Goal: Communication & Community: Ask a question

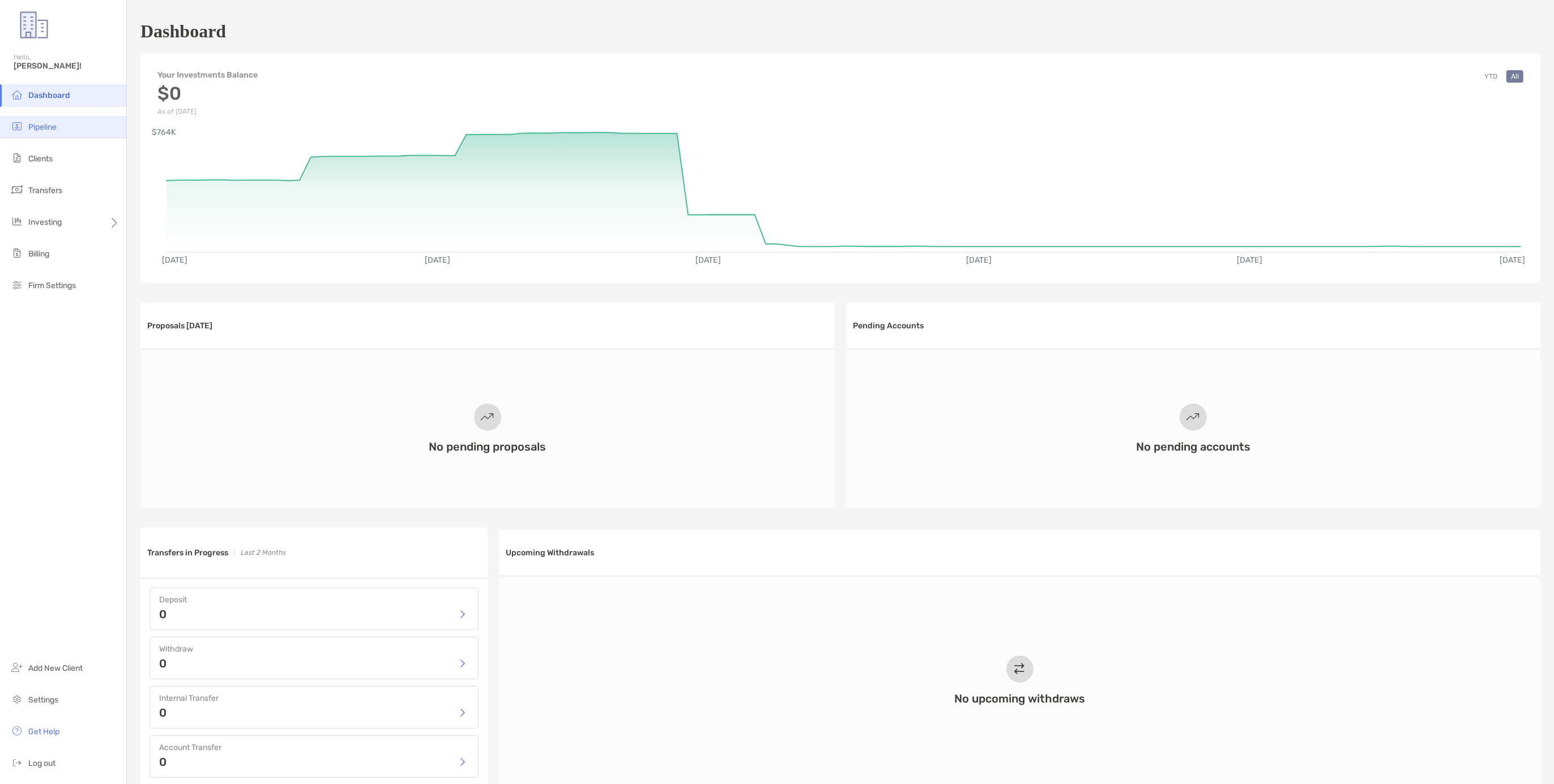
click at [39, 129] on span "Pipeline" at bounding box center [42, 127] width 28 height 10
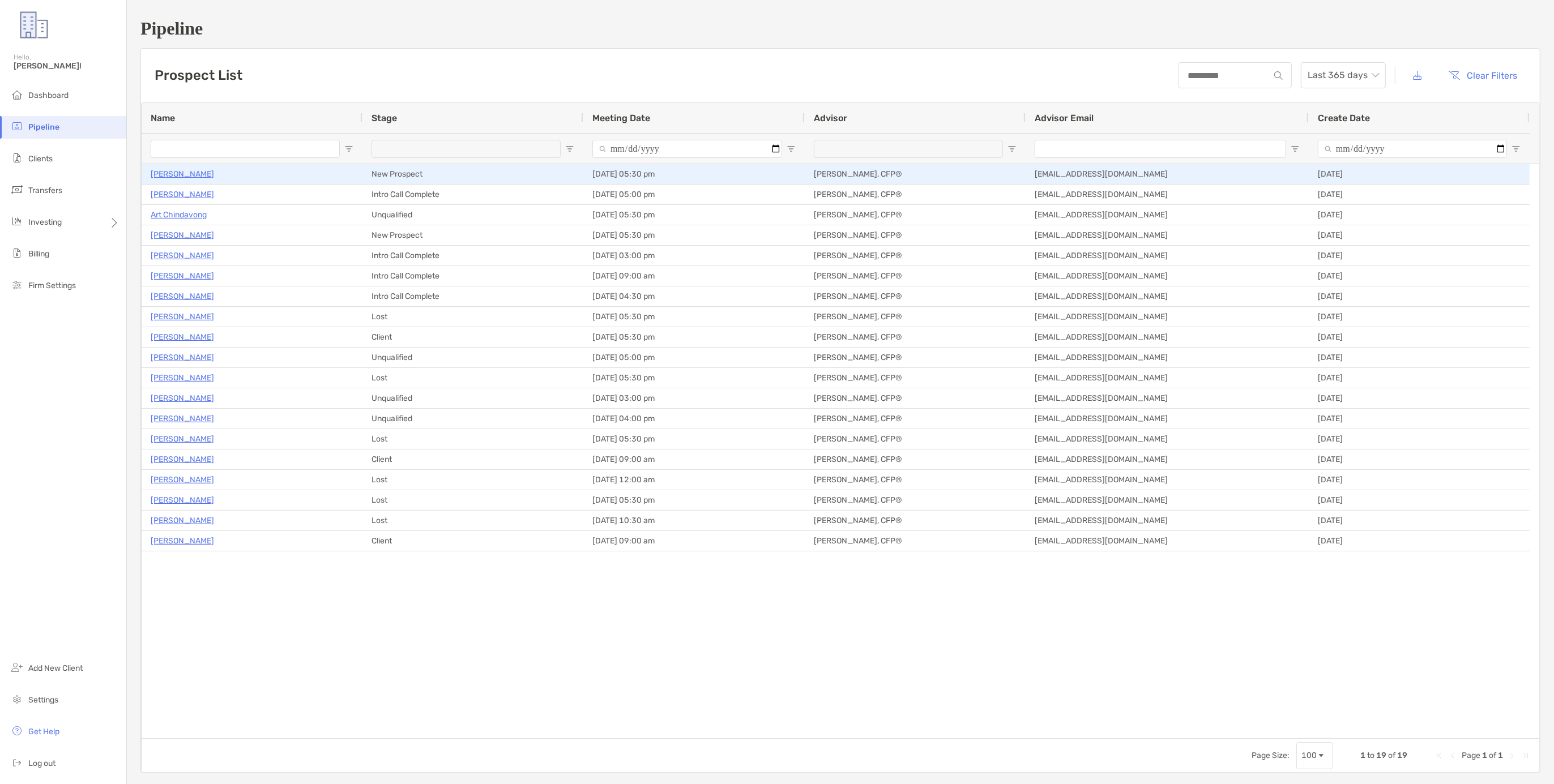
click at [181, 177] on p "[PERSON_NAME]" at bounding box center [182, 174] width 63 height 14
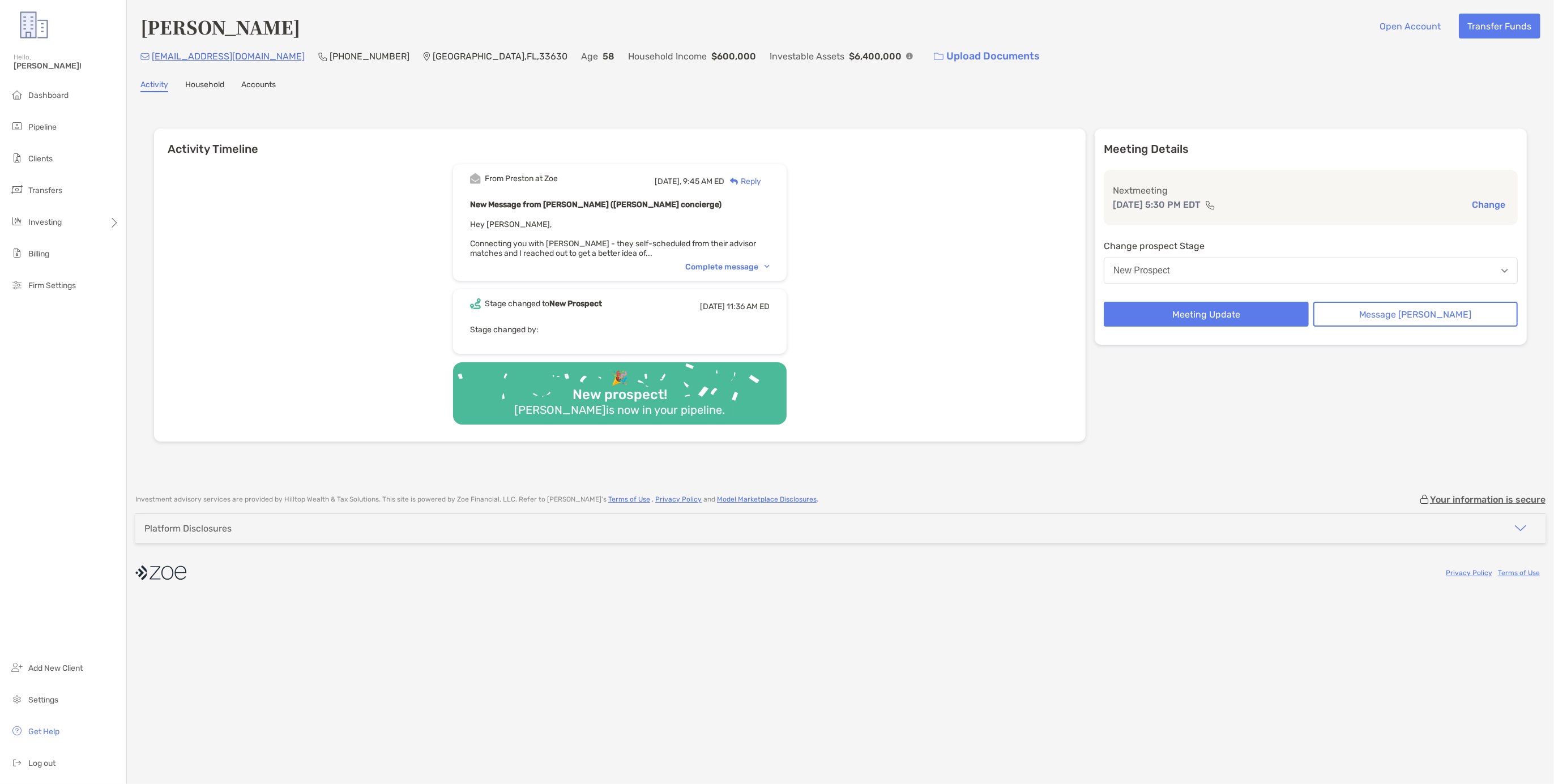
click at [749, 270] on div "From Preston at Zoe Yesterday, 9:45 AM ED Reply New Message from Preston Buhrma…" at bounding box center [620, 222] width 334 height 117
click at [746, 262] on div "Complete message" at bounding box center [727, 266] width 84 height 10
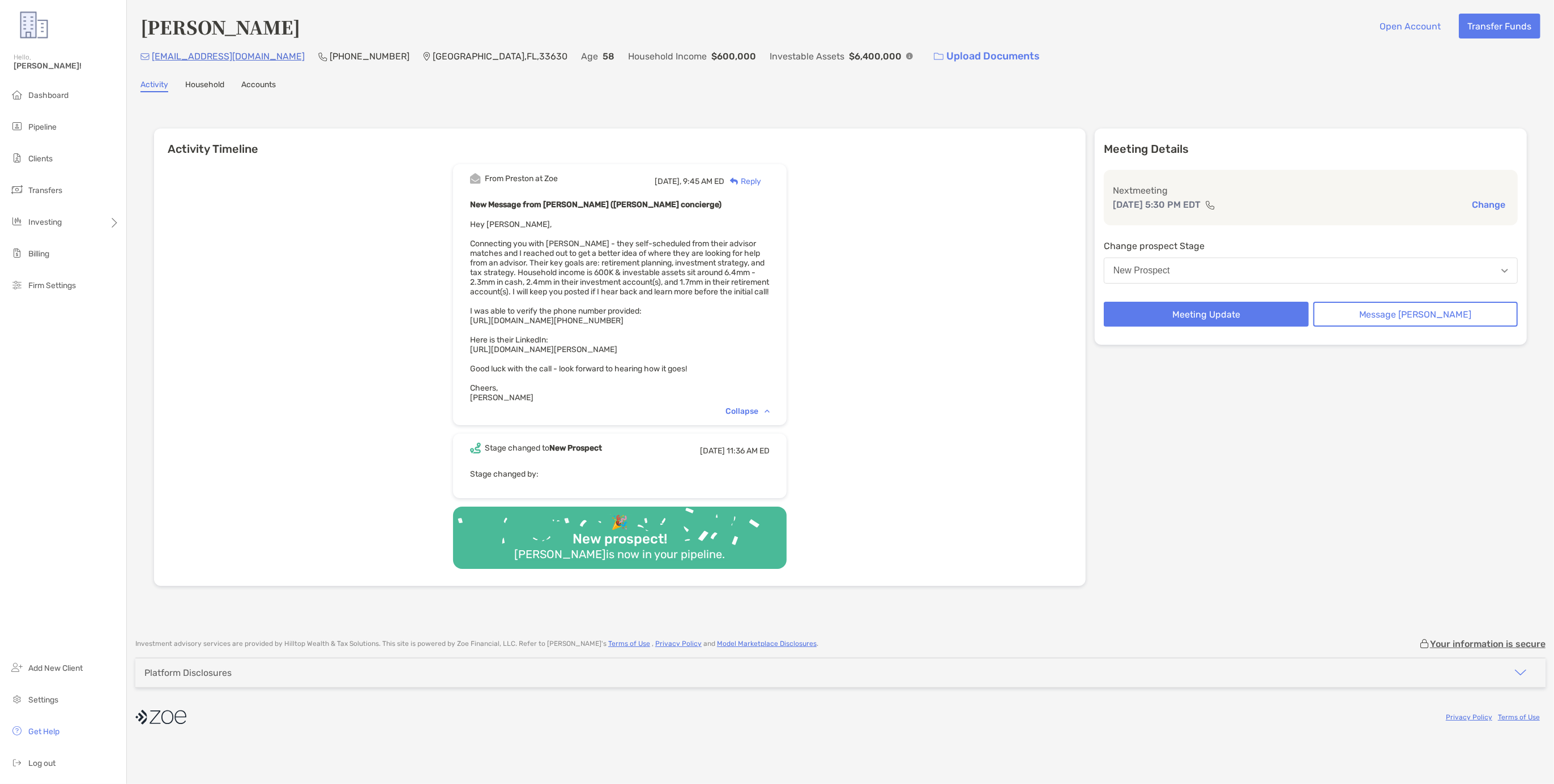
drag, startPoint x: 491, startPoint y: 325, endPoint x: 764, endPoint y: 327, distance: 273.0
click at [764, 327] on div "New Message from Preston Buhrmaster (Zoe concierge) Hey Erik, Connecting you wi…" at bounding box center [620, 300] width 300 height 205
copy span "https://www.truepeoplesearch.com/resultphone?phoneno=8136000807"
click at [53, 95] on span "Dashboard" at bounding box center [48, 95] width 40 height 10
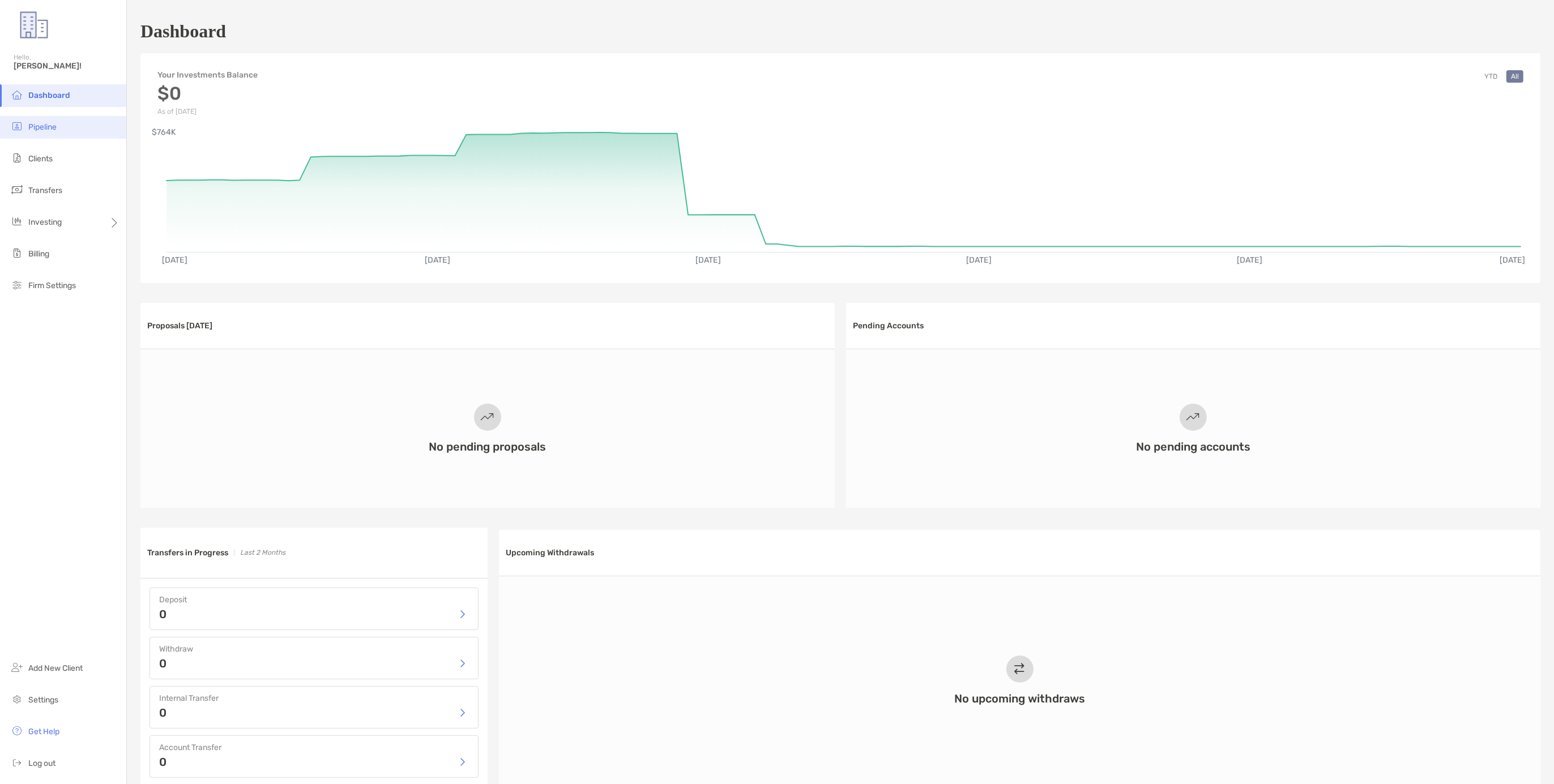
click at [51, 123] on span "Pipeline" at bounding box center [42, 127] width 28 height 10
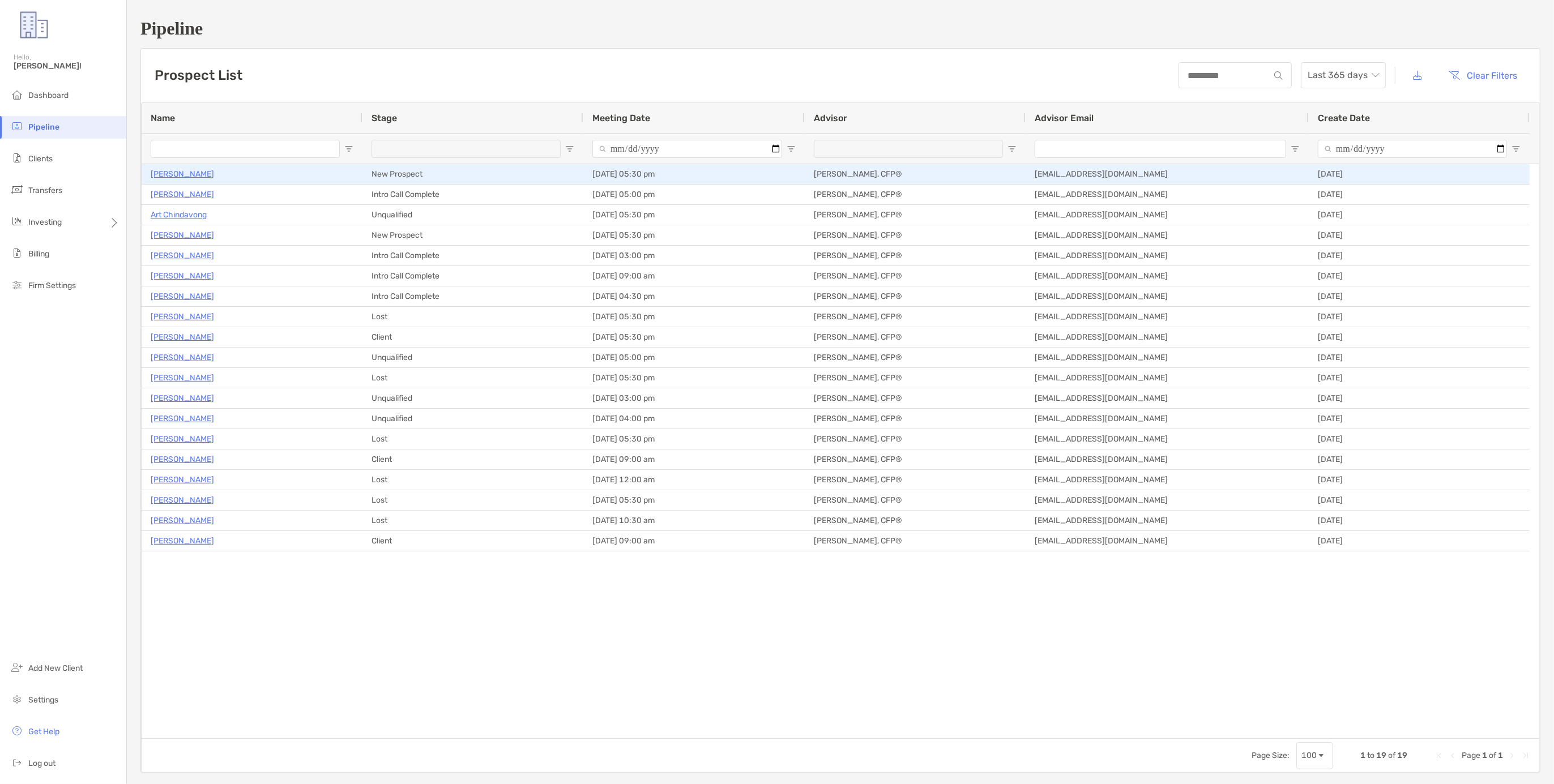
click at [183, 174] on p "[PERSON_NAME]" at bounding box center [182, 174] width 63 height 14
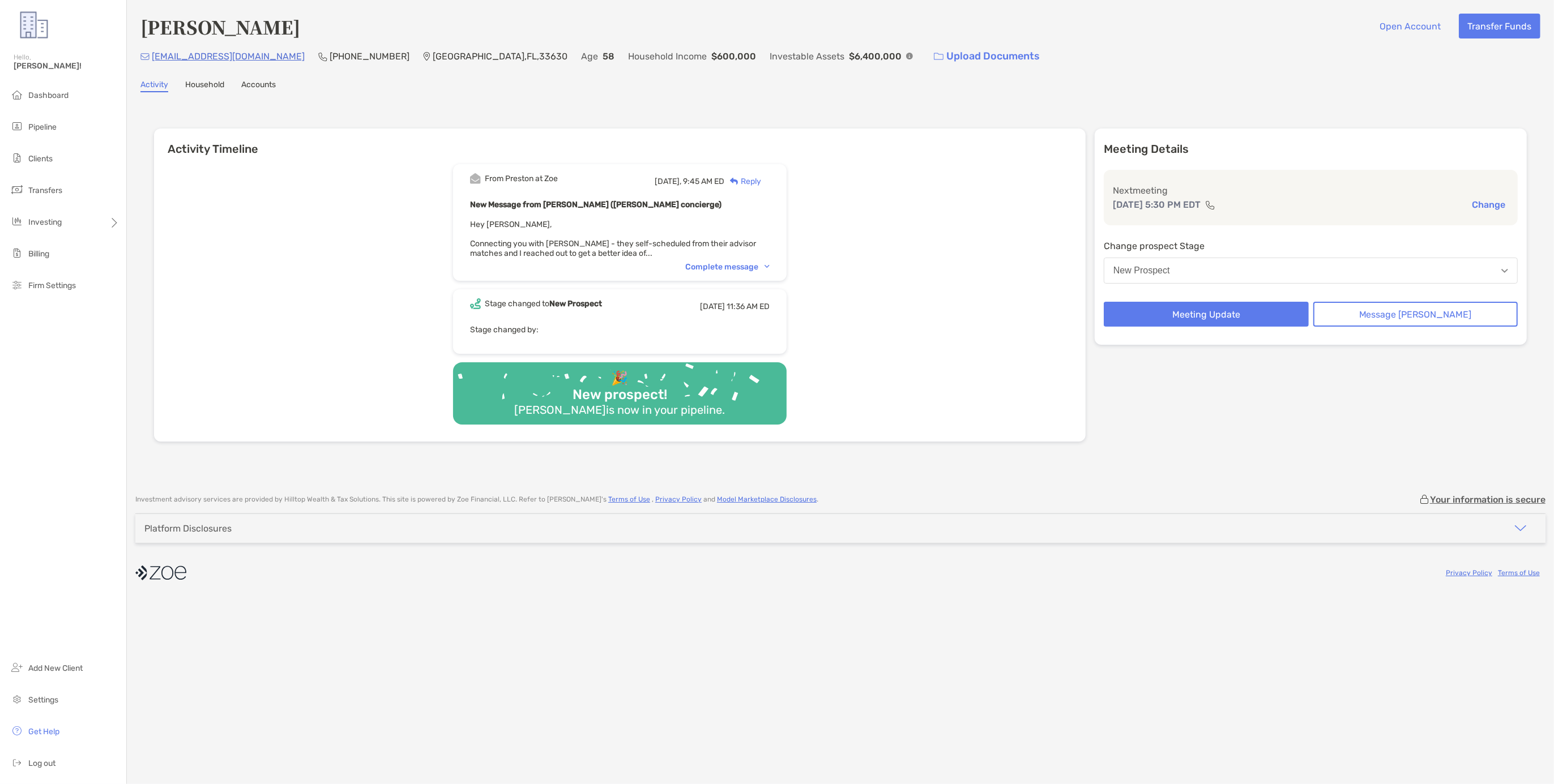
click at [734, 265] on div "Complete message" at bounding box center [727, 266] width 84 height 10
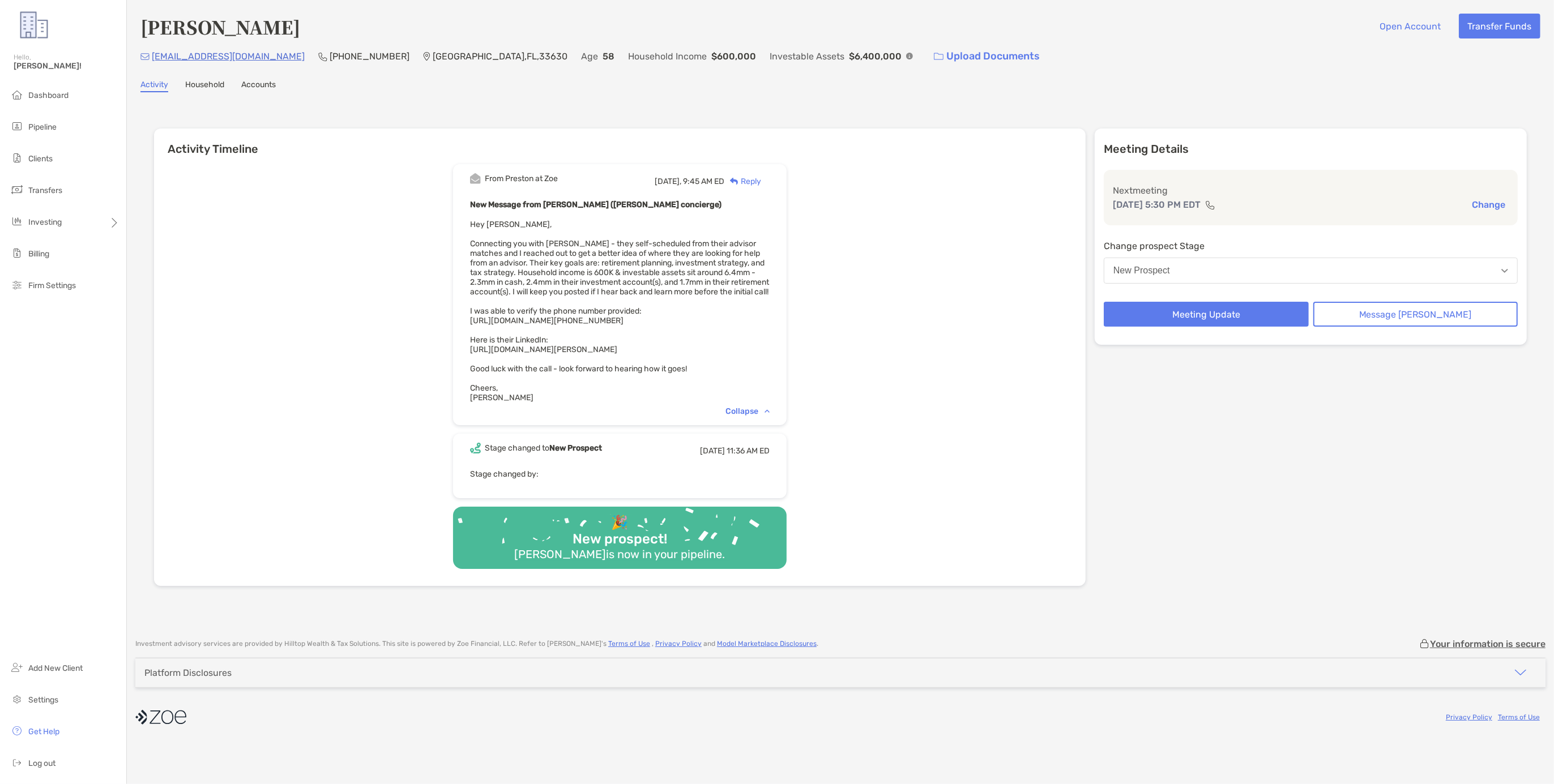
click at [650, 348] on div "New Message from [PERSON_NAME] ([PERSON_NAME] concierge) Hey [PERSON_NAME], Con…" at bounding box center [620, 300] width 300 height 205
drag, startPoint x: 694, startPoint y: 352, endPoint x: 490, endPoint y: 356, distance: 204.0
click at [490, 356] on div "From Preston at Zoe Yesterday, 9:45 AM ED Reply New Message from Preston Buhrma…" at bounding box center [620, 294] width 334 height 261
copy span "https://www.linkedin.com/in/russell-falor-97b25a51/"
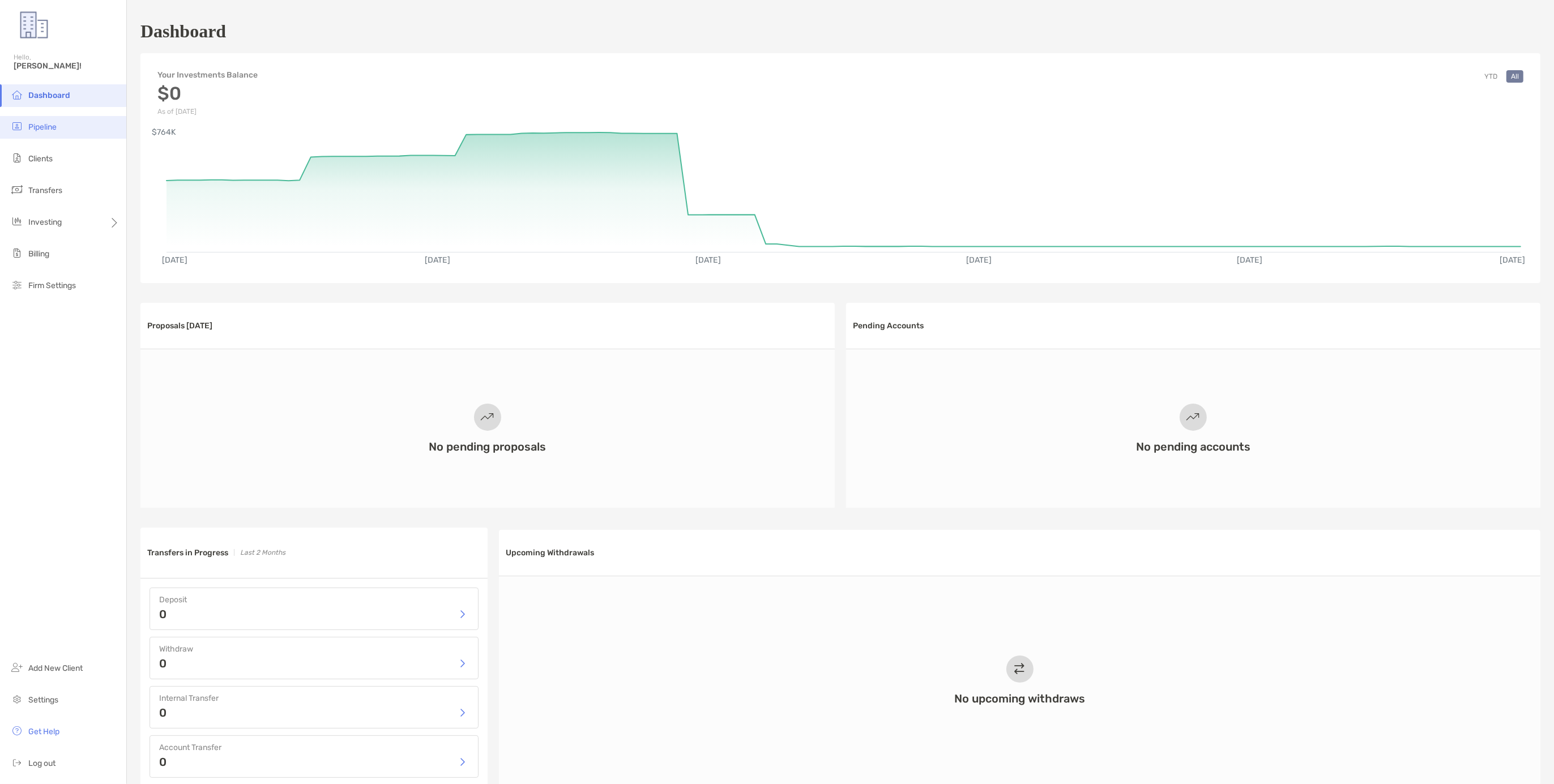
click at [56, 124] on span "Pipeline" at bounding box center [42, 127] width 28 height 10
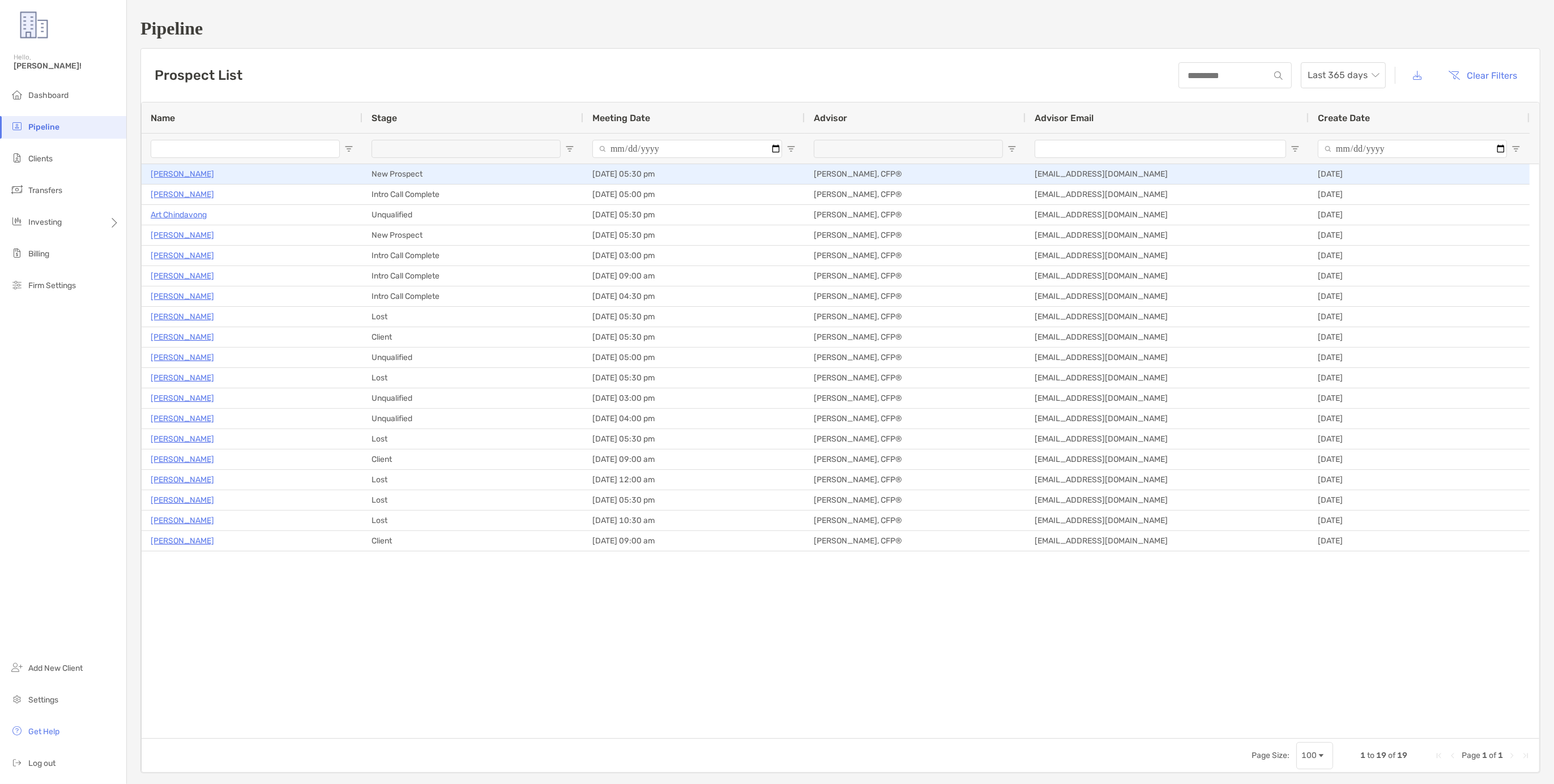
click at [168, 172] on p "[PERSON_NAME]" at bounding box center [182, 174] width 63 height 14
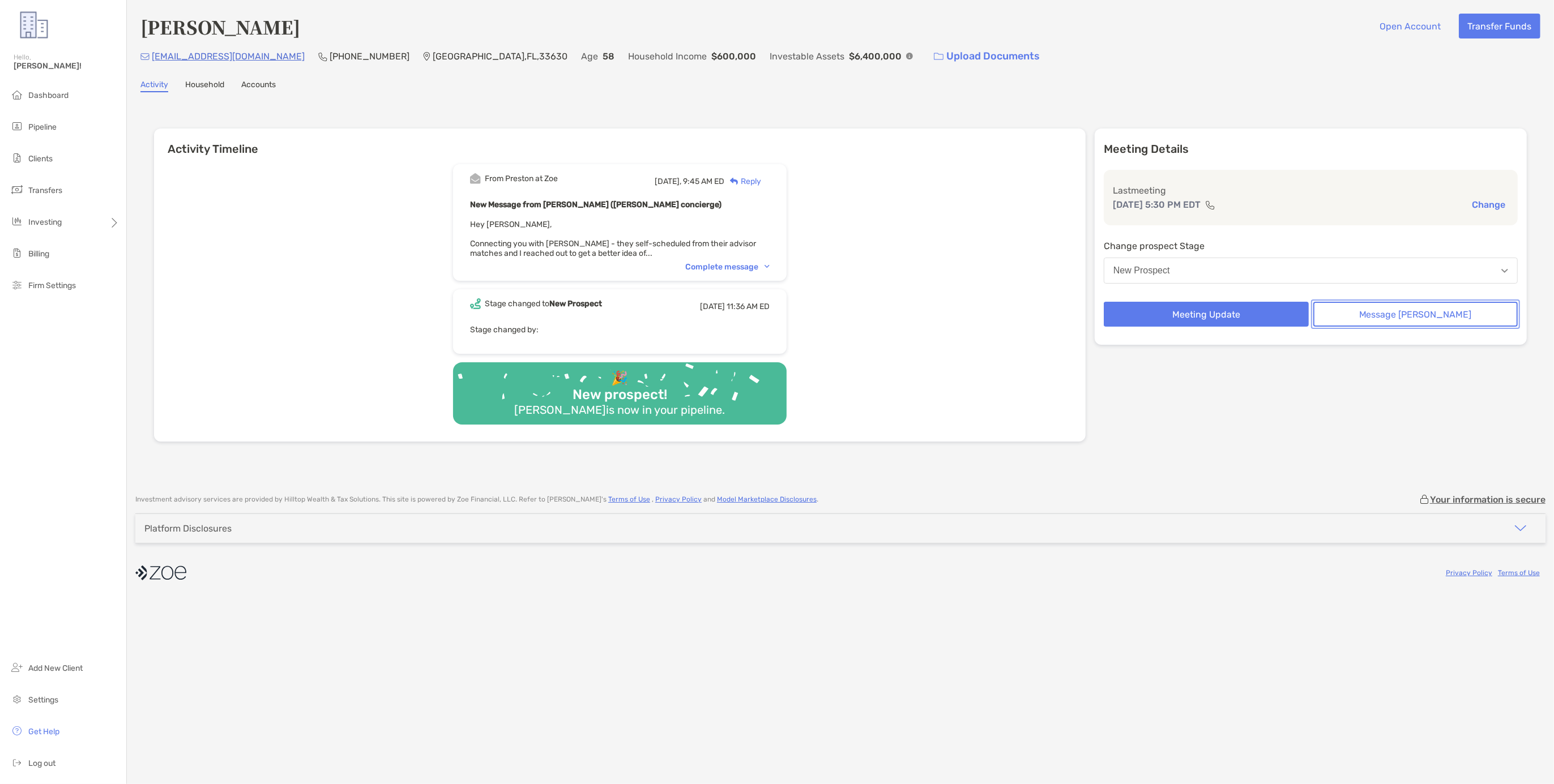
click at [1416, 315] on button "Message Zoe" at bounding box center [1416, 314] width 205 height 25
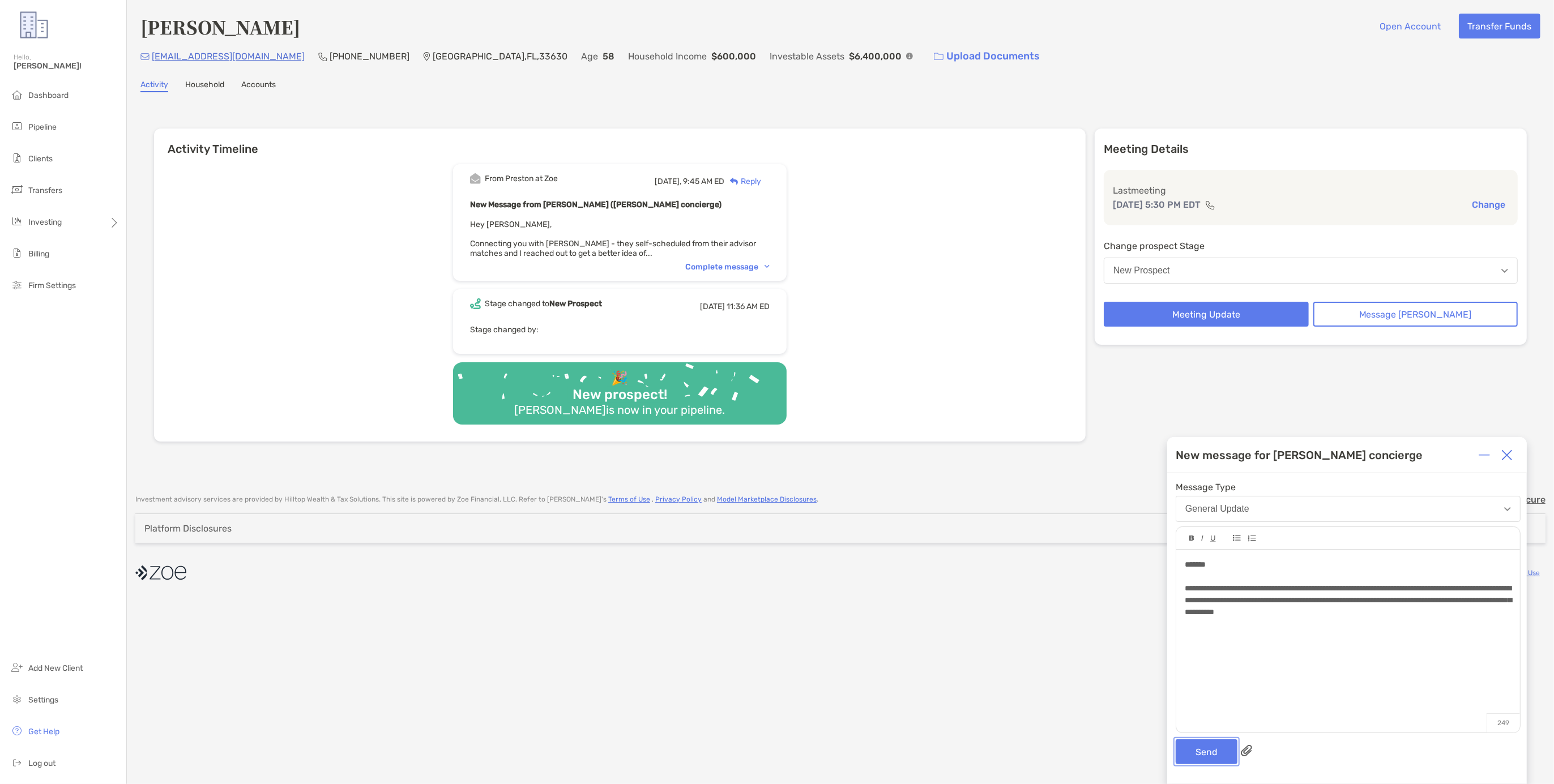
click at [1205, 751] on button "Send" at bounding box center [1206, 752] width 61 height 25
